Goal: Task Accomplishment & Management: Use online tool/utility

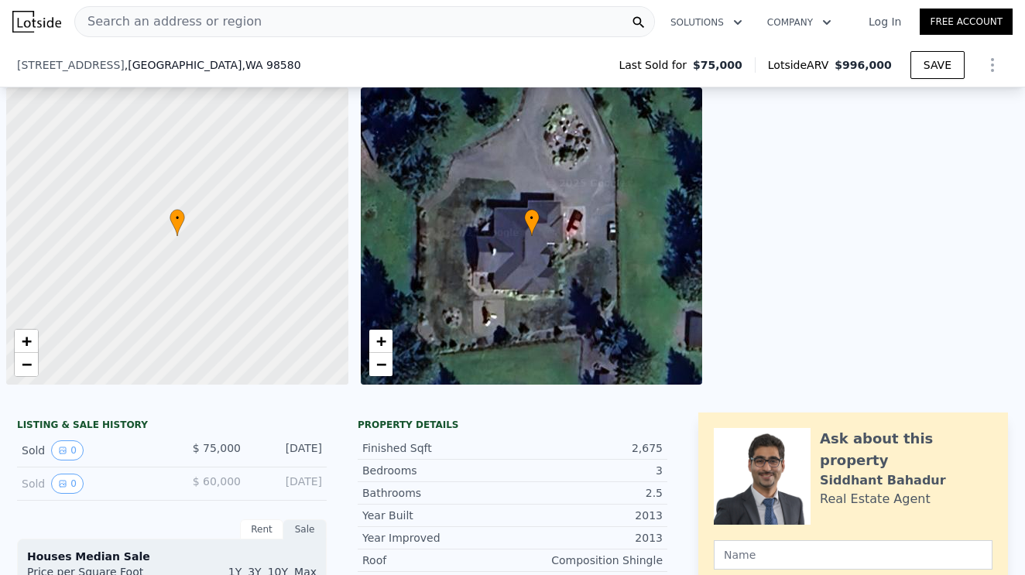
scroll to position [319, 0]
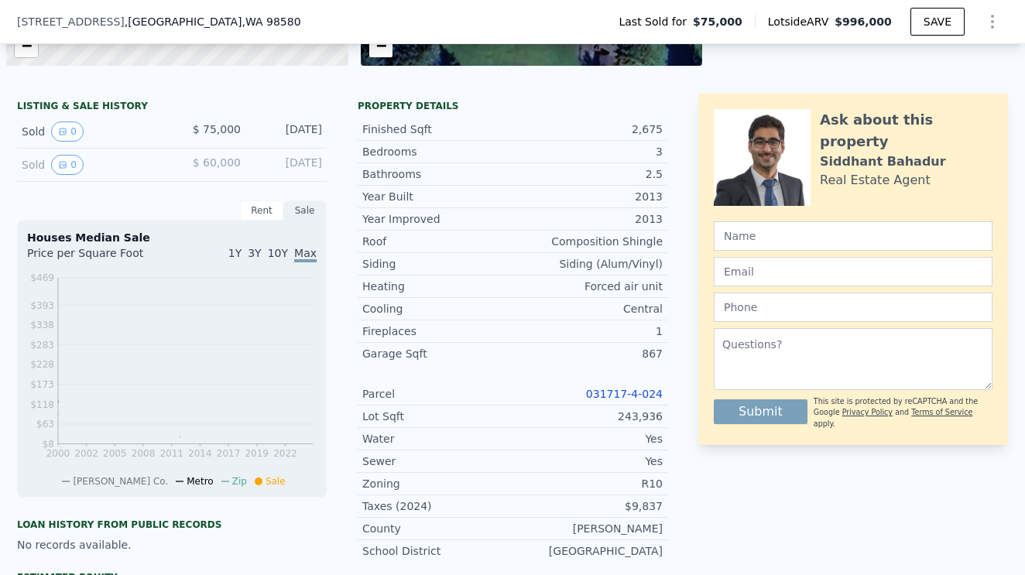
click at [620, 399] on link "031717-4-024" at bounding box center [624, 394] width 77 height 12
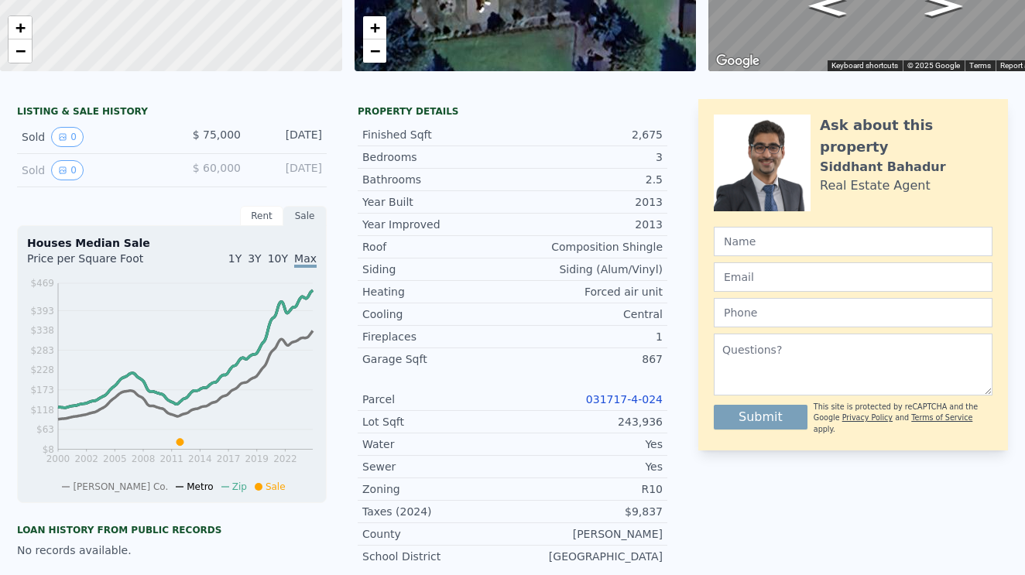
scroll to position [0, 0]
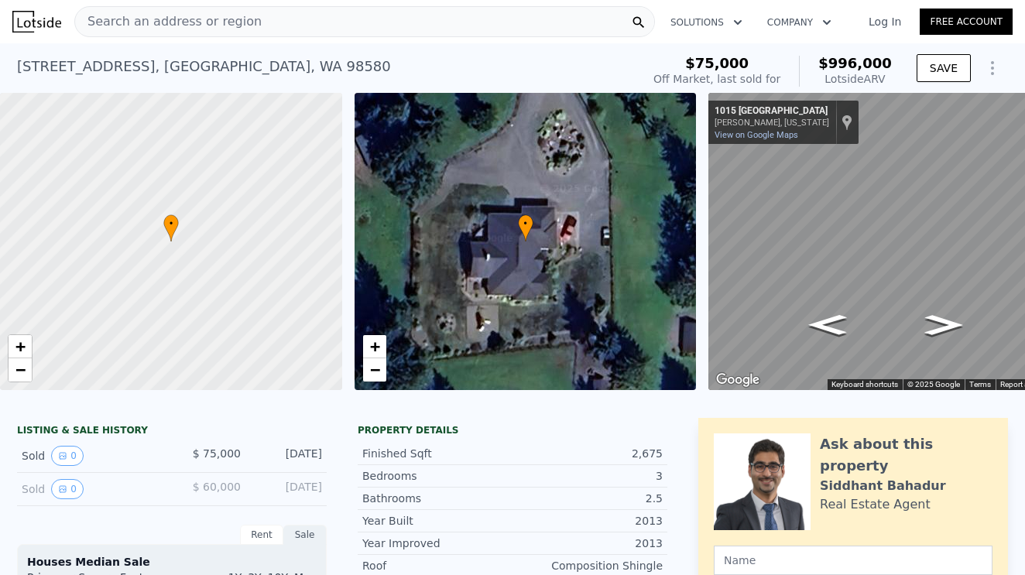
click at [273, 23] on div "Search an address or region" at bounding box center [364, 21] width 581 height 31
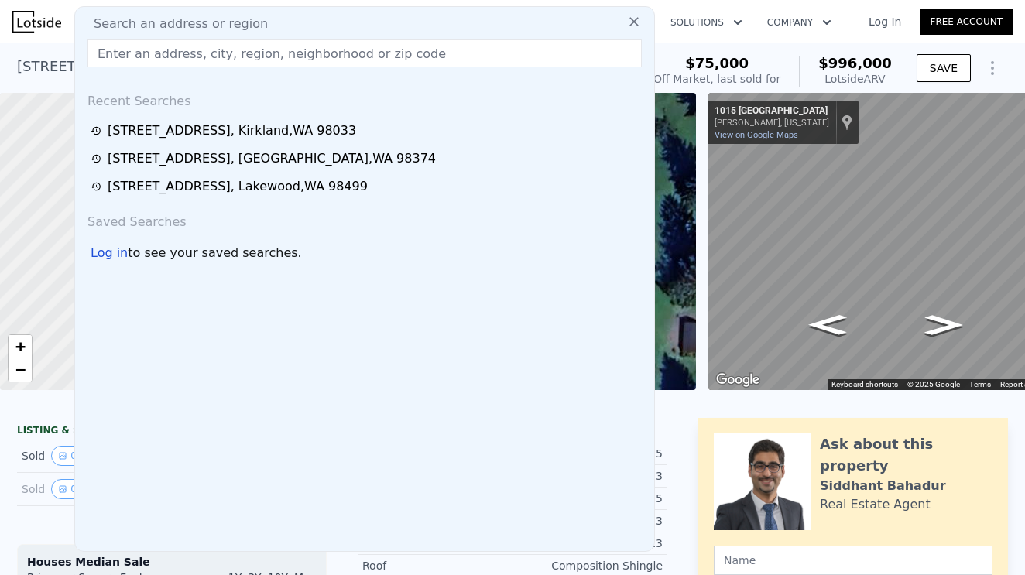
click at [107, 53] on input "text" at bounding box center [364, 53] width 554 height 28
paste input "[STREET_ADDRESS]"
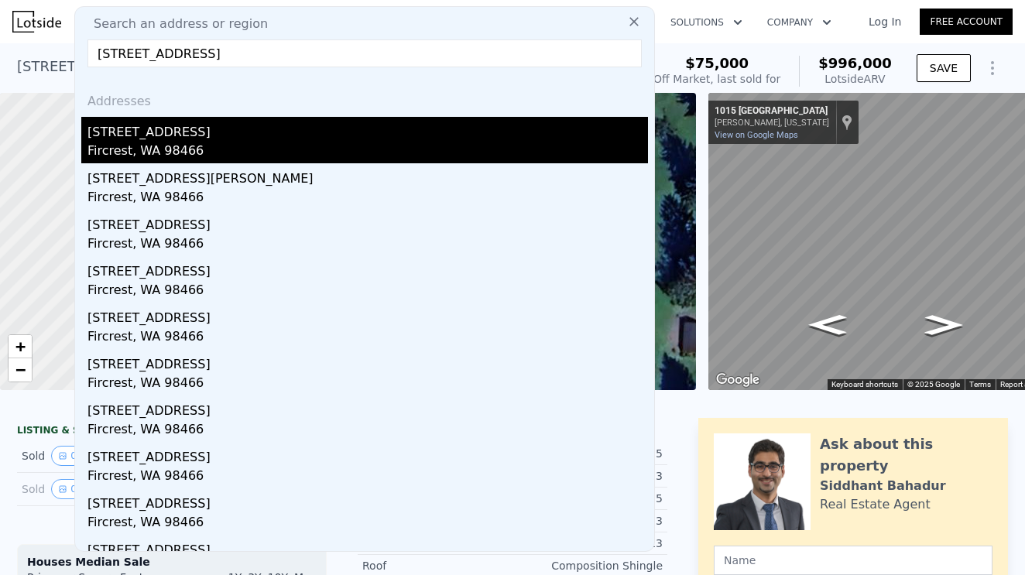
type input "[STREET_ADDRESS]"
click at [170, 146] on div "Fircrest, WA 98466" at bounding box center [367, 153] width 560 height 22
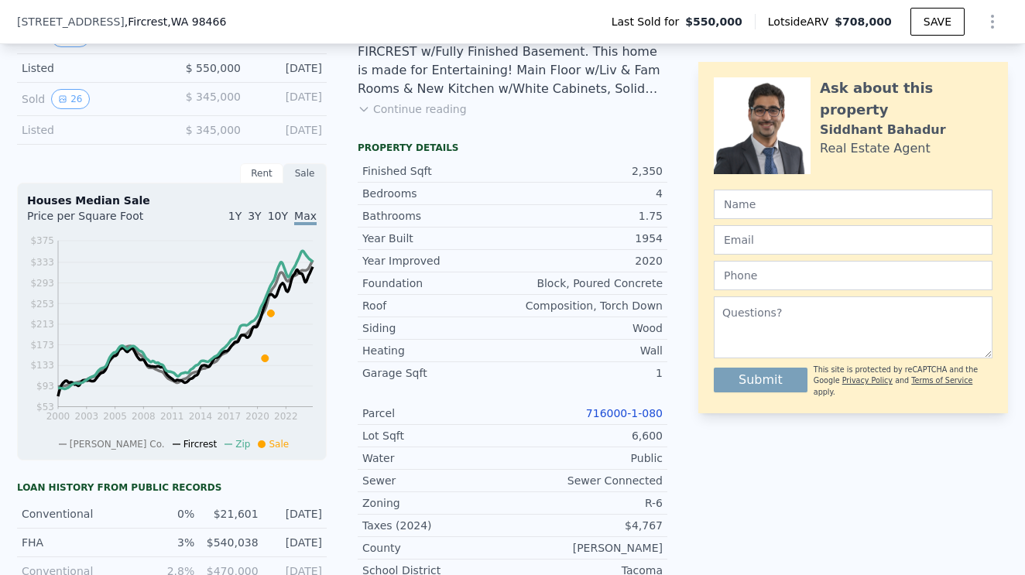
scroll to position [-1, 0]
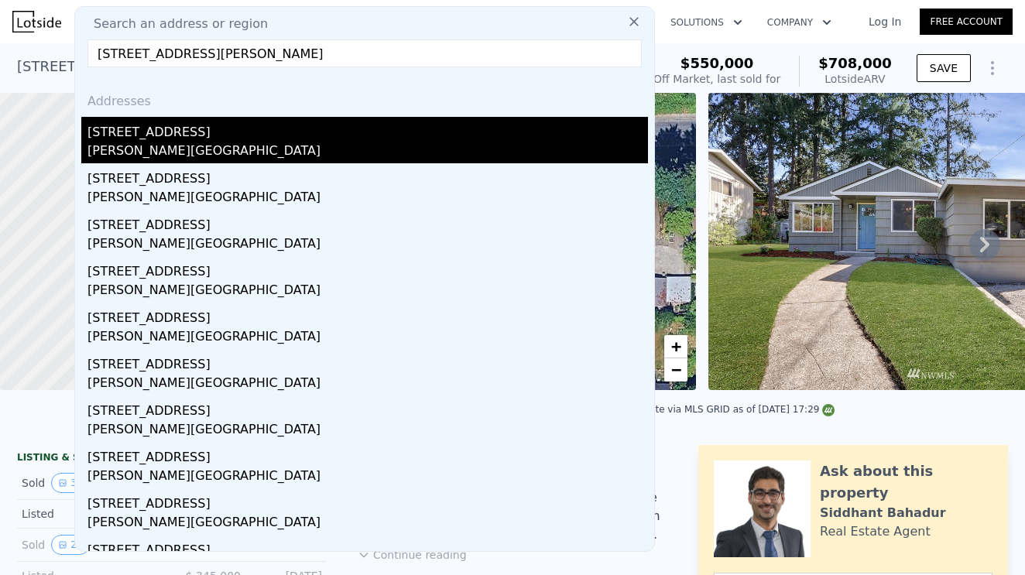
type input "[STREET_ADDRESS][PERSON_NAME]"
click at [173, 149] on div "[PERSON_NAME][GEOGRAPHIC_DATA]" at bounding box center [367, 153] width 560 height 22
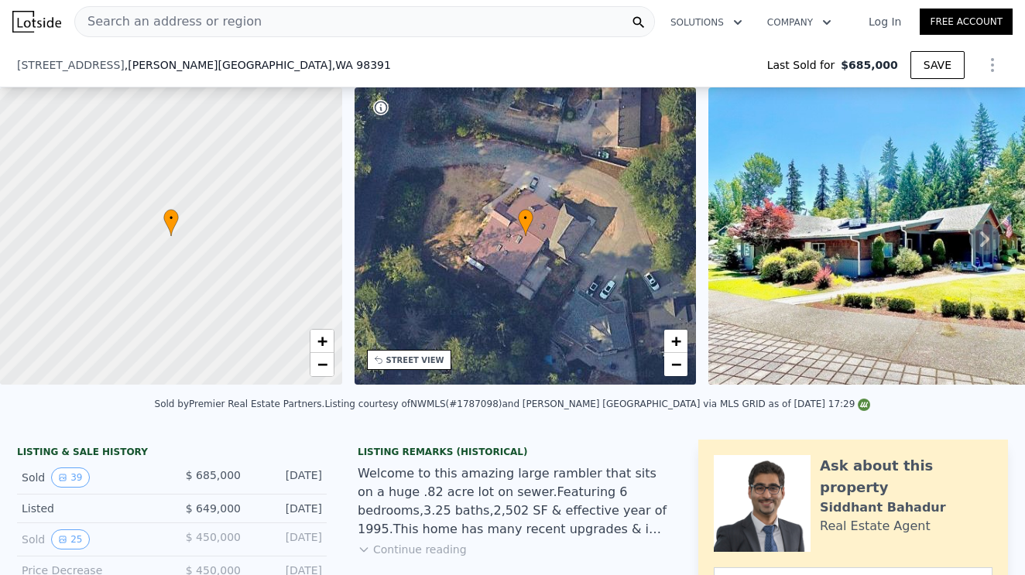
scroll to position [564, 0]
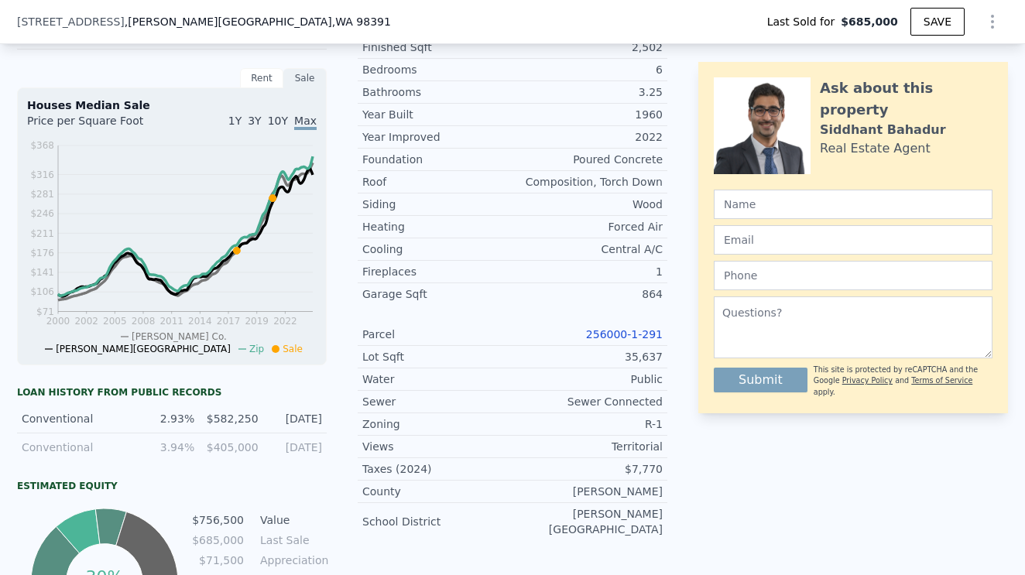
click at [628, 333] on link "256000-1-291" at bounding box center [624, 334] width 77 height 12
type input "$ 756,000"
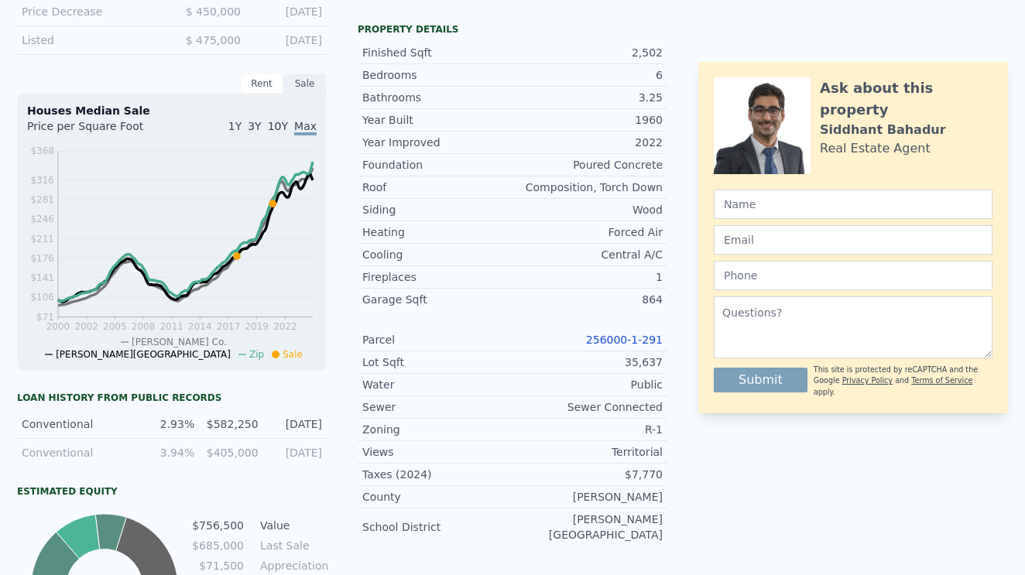
type input "-$ 36,322"
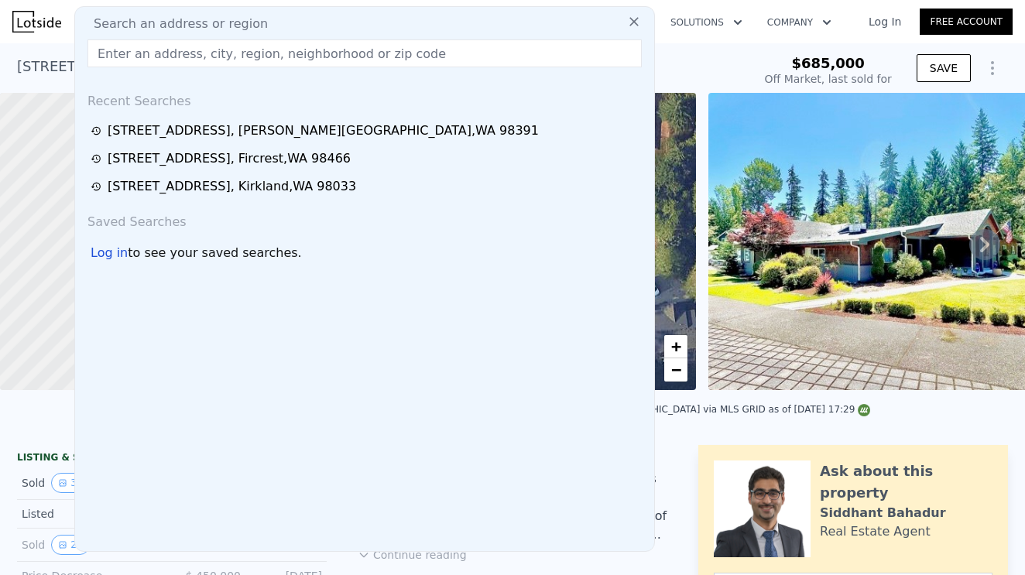
click at [190, 24] on span "Search an address or region" at bounding box center [174, 24] width 187 height 19
click at [123, 56] on input "text" at bounding box center [364, 53] width 554 height 28
paste input "[STREET_ADDRESS]"
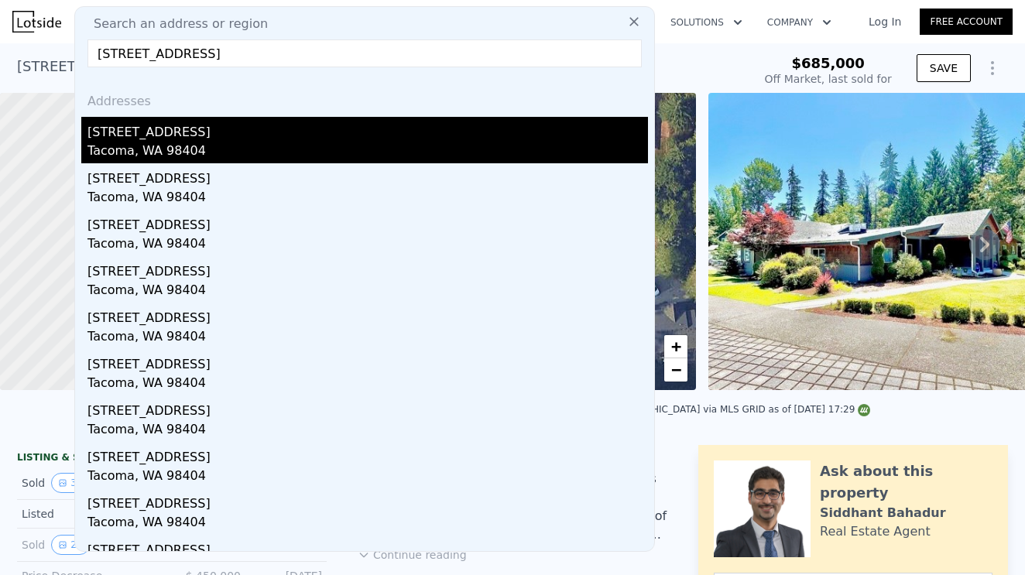
type input "[STREET_ADDRESS]"
click at [159, 139] on div "[STREET_ADDRESS]" at bounding box center [367, 129] width 560 height 25
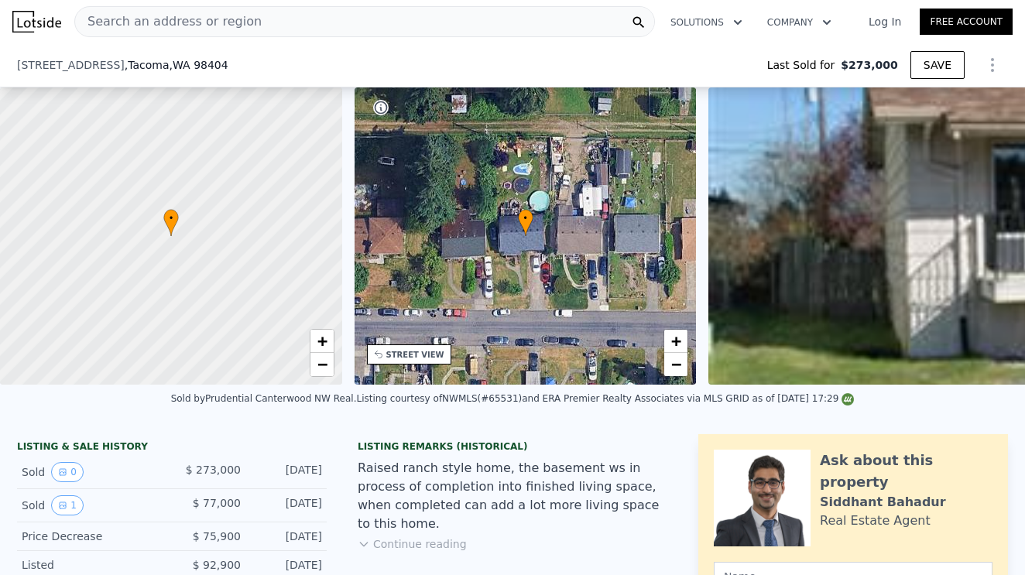
scroll to position [300, 0]
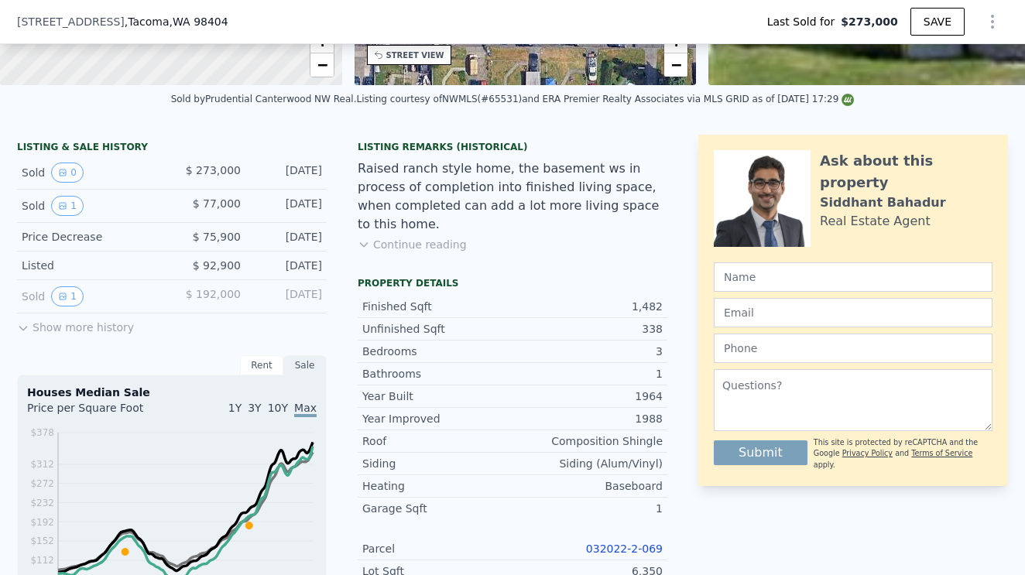
click at [626, 543] on link "032022-2-069" at bounding box center [624, 549] width 77 height 12
